Goal: Browse casually

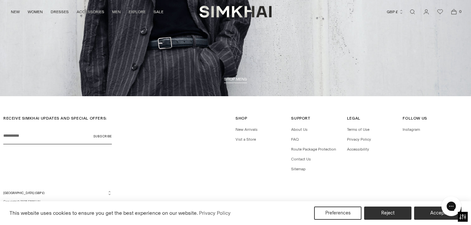
scroll to position [1452, 0]
